Goal: Task Accomplishment & Management: Complete application form

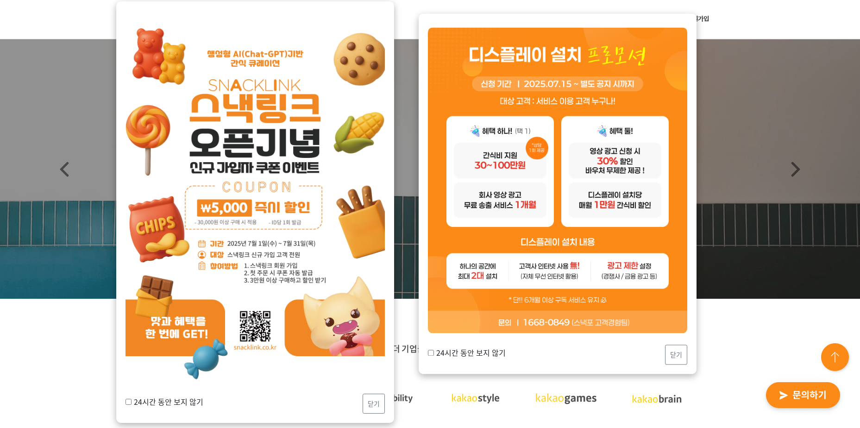
click at [131, 400] on input "24시간 동안 보지 않기" at bounding box center [128, 402] width 6 height 6
checkbox input "true"
click at [375, 402] on button "닫기" at bounding box center [373, 403] width 22 height 20
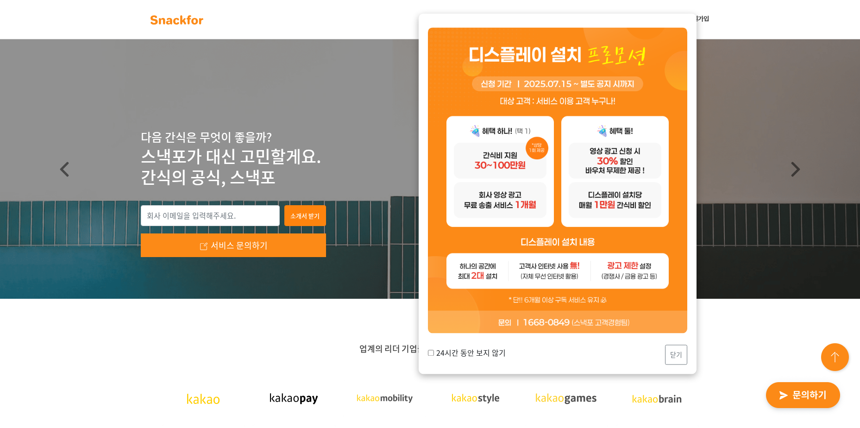
click at [432, 353] on input "24시간 동안 보지 않기" at bounding box center [431, 352] width 6 height 6
checkbox input "true"
click at [686, 354] on button "닫기" at bounding box center [676, 354] width 22 height 20
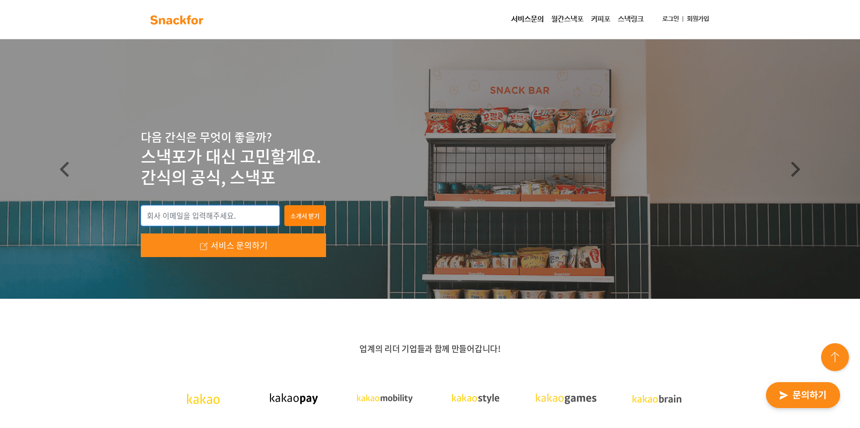
click at [171, 220] on input "email" at bounding box center [210, 215] width 139 height 21
type input "[EMAIL_ADDRESS][DOMAIN_NAME]"
click at [265, 163] on p "스낵포가 대신 고민할게요. 간식의 공식, 스낵포" at bounding box center [430, 167] width 579 height 42
